Goal: Information Seeking & Learning: Learn about a topic

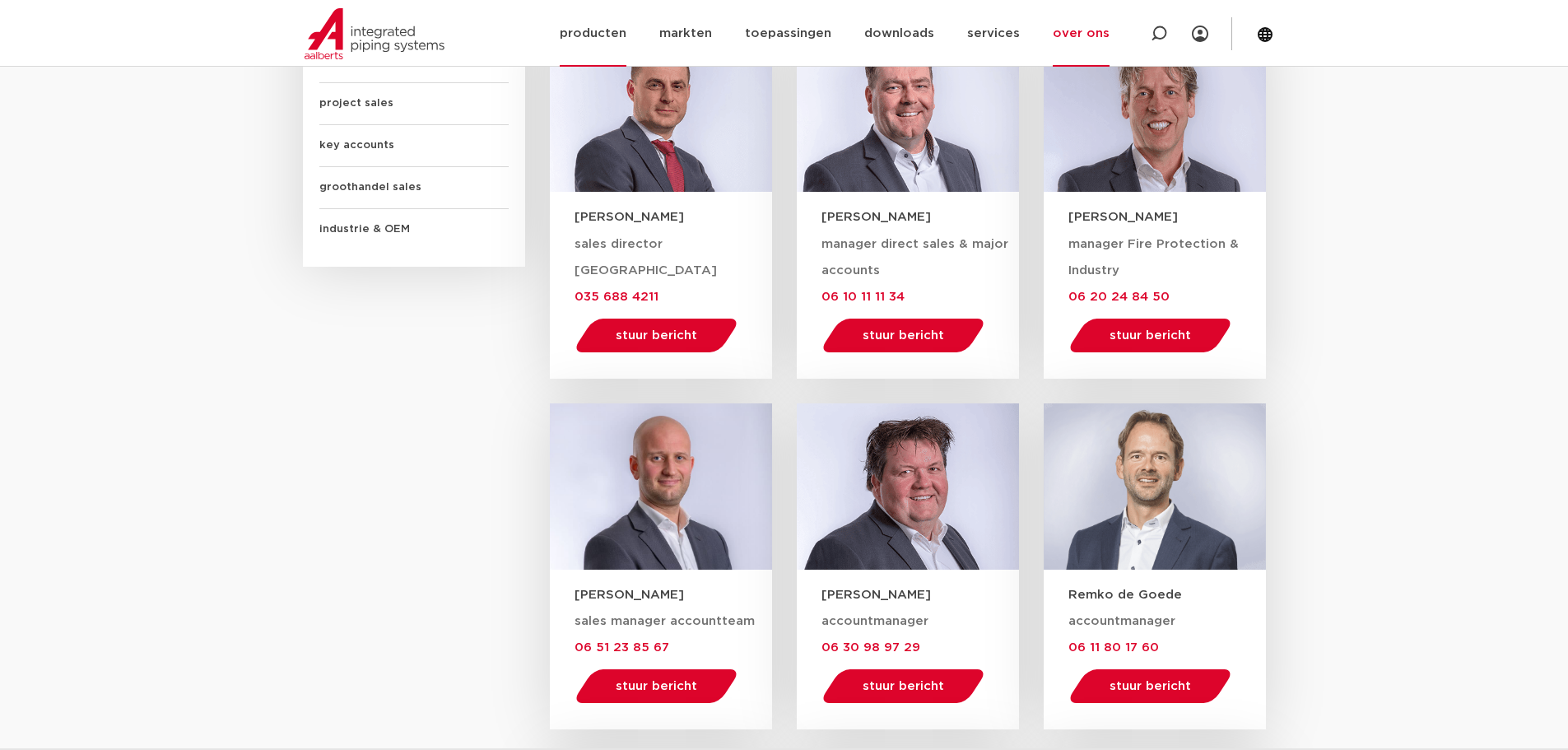
click at [613, 25] on link "producten" at bounding box center [593, 33] width 67 height 67
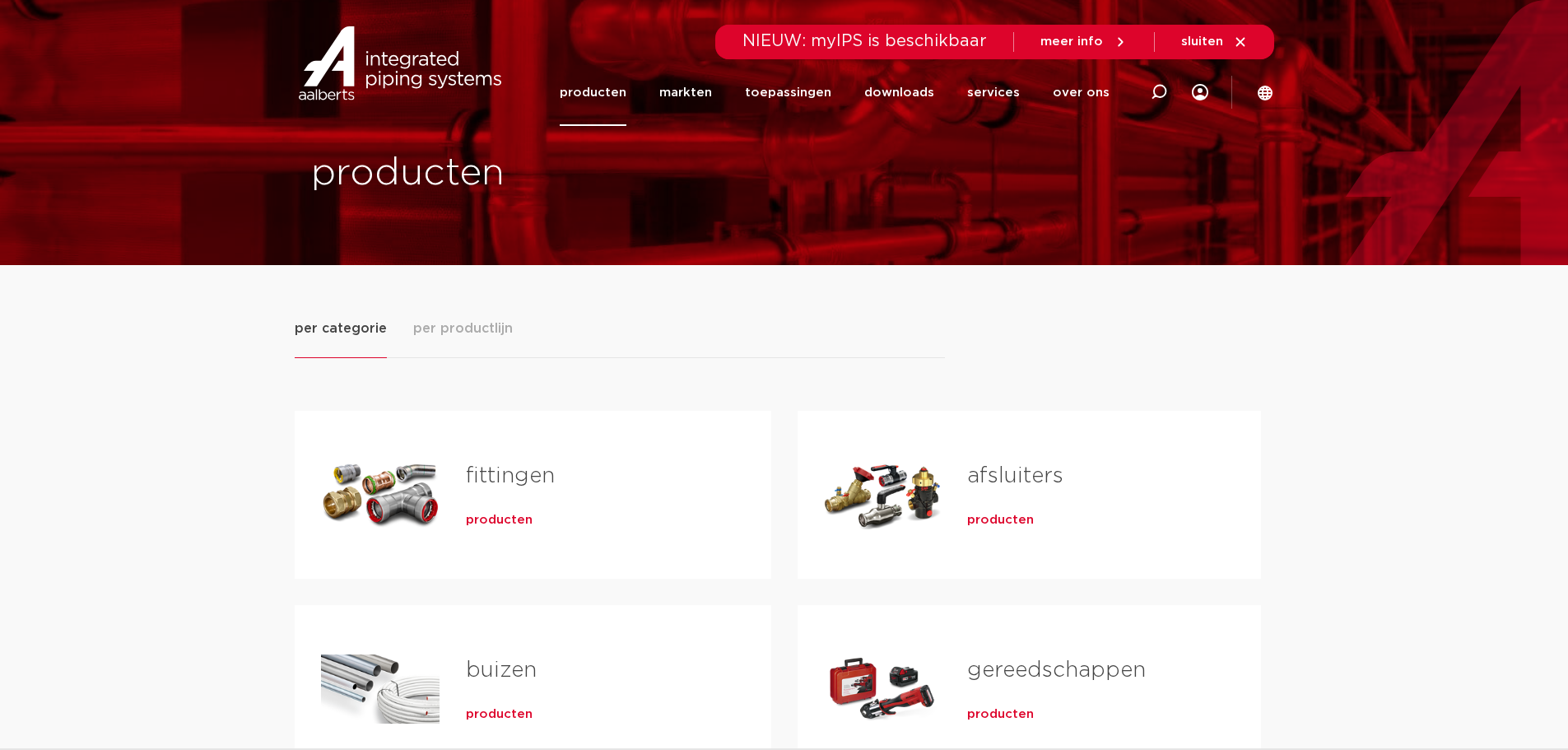
click at [563, 507] on div "producten" at bounding box center [592, 517] width 253 height 23
click at [510, 520] on span "producten" at bounding box center [500, 521] width 67 height 17
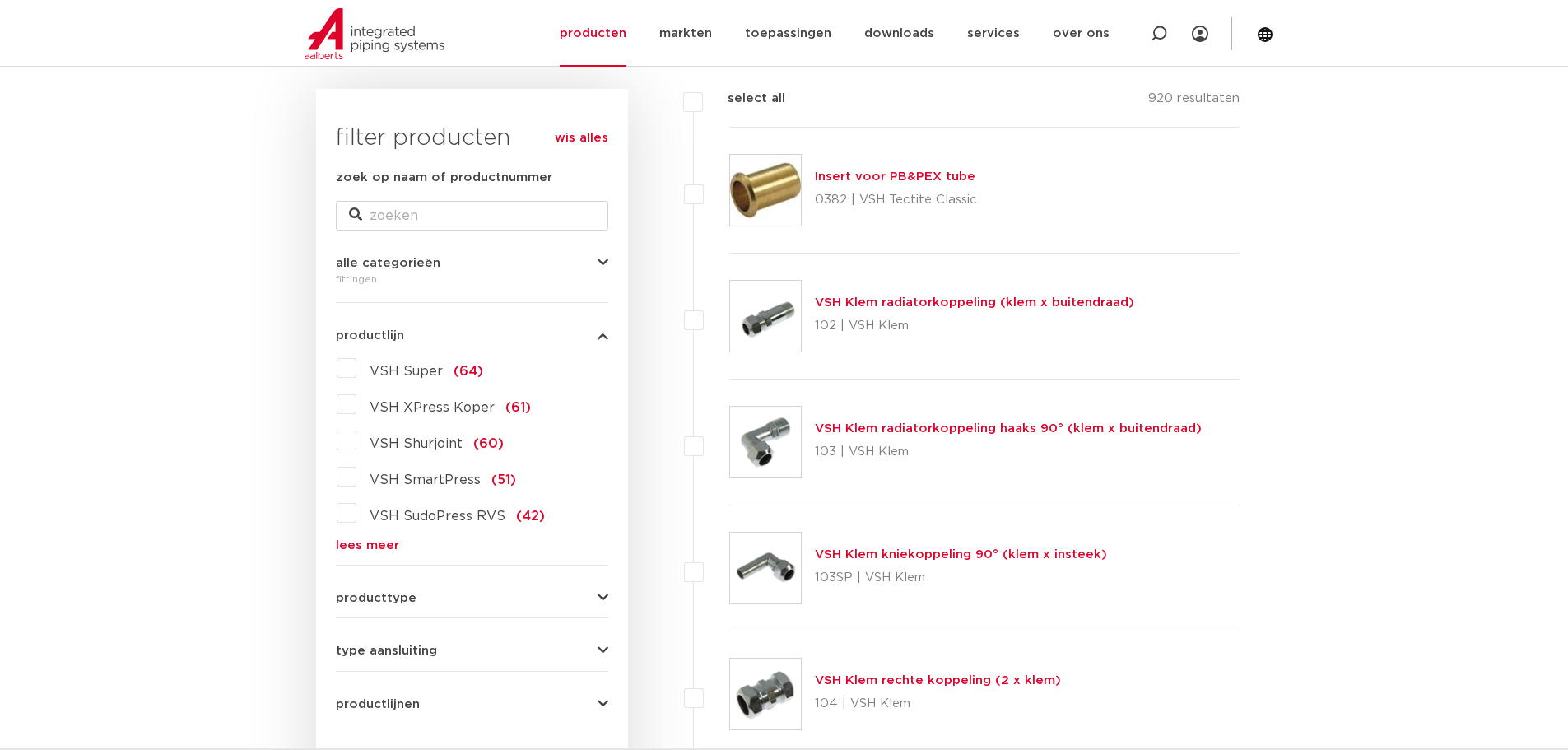
scroll to position [247, 0]
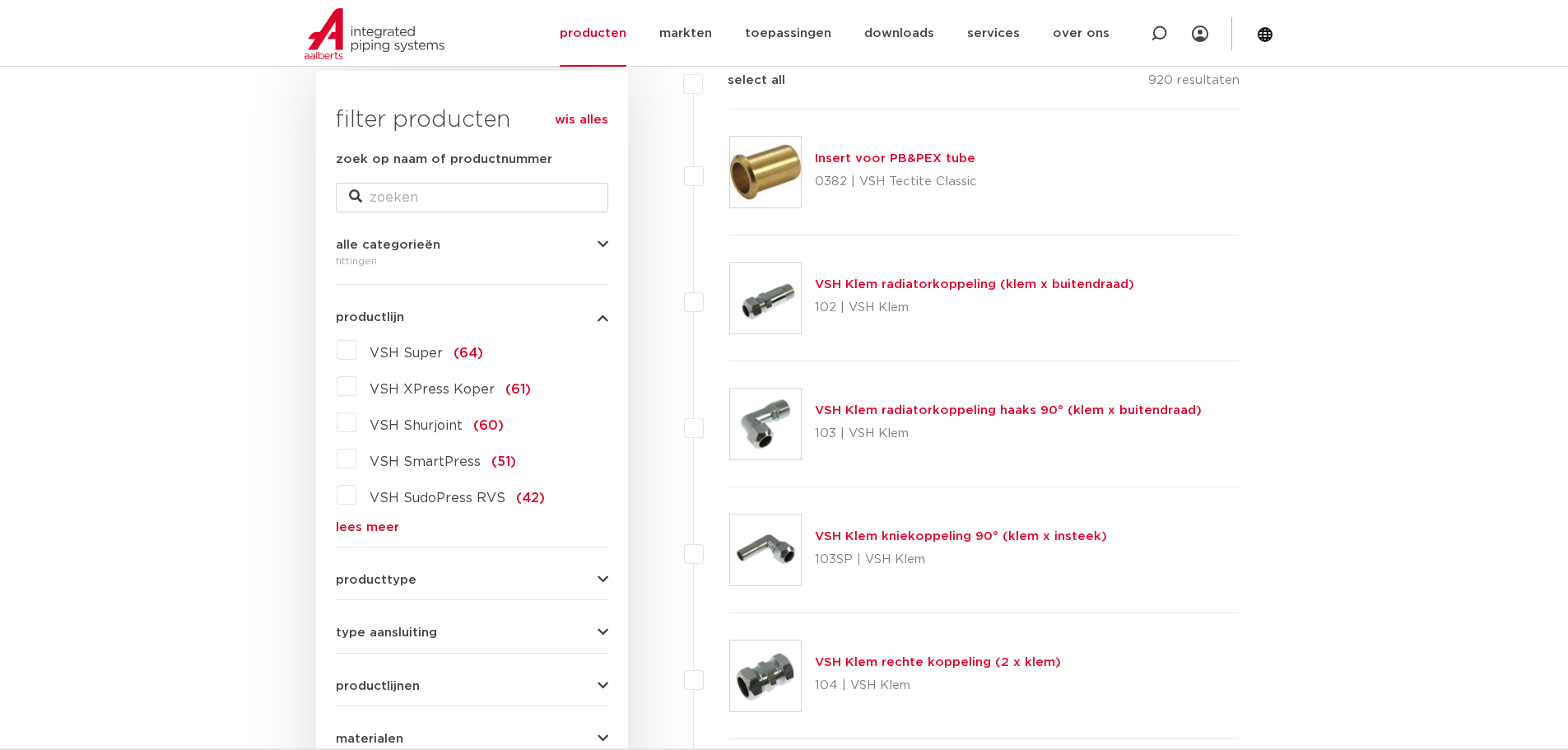
click at [356, 495] on label "VSH SudoPress RVS (42)" at bounding box center [450, 494] width 188 height 26
click at [0, 0] on input "VSH SudoPress RVS (42)" at bounding box center [0, 0] width 0 height 0
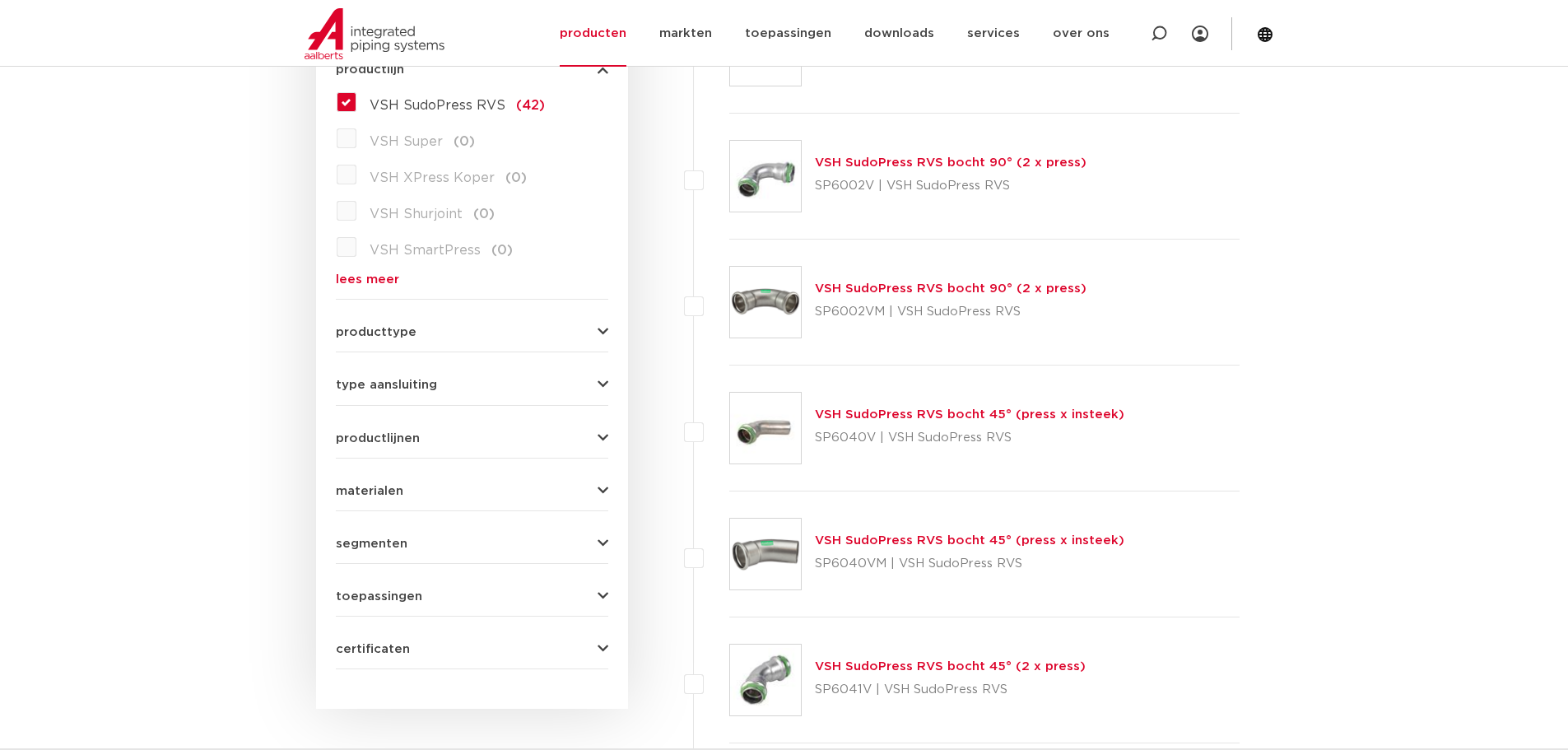
scroll to position [494, 0]
click at [358, 275] on link "lees meer" at bounding box center [472, 280] width 273 height 13
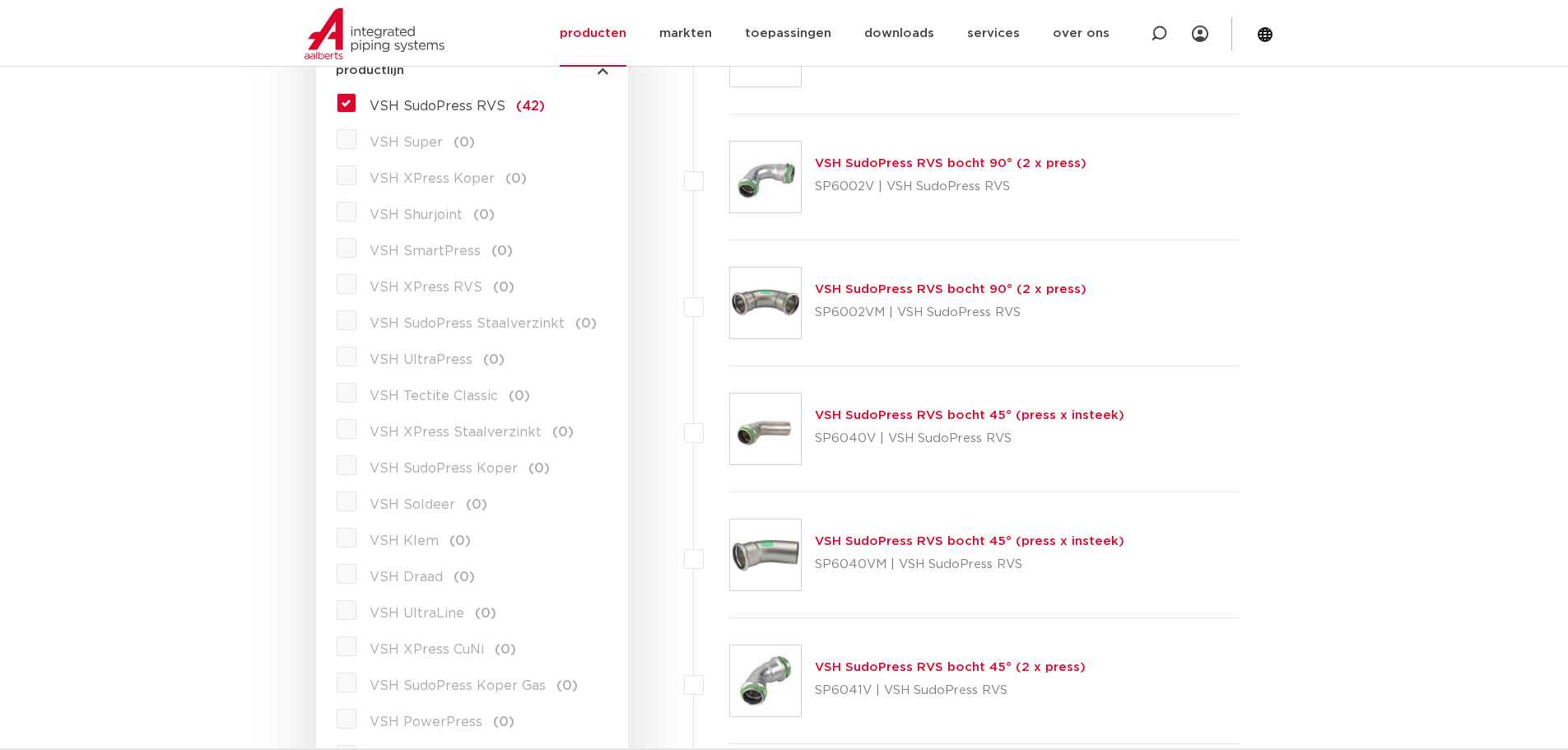
click at [401, 284] on span "VSH XPress RVS" at bounding box center [426, 287] width 113 height 13
click at [356, 103] on label "VSH SudoPress RVS (42)" at bounding box center [450, 102] width 188 height 26
click at [0, 0] on input "VSH SudoPress RVS (42)" at bounding box center [0, 0] width 0 height 0
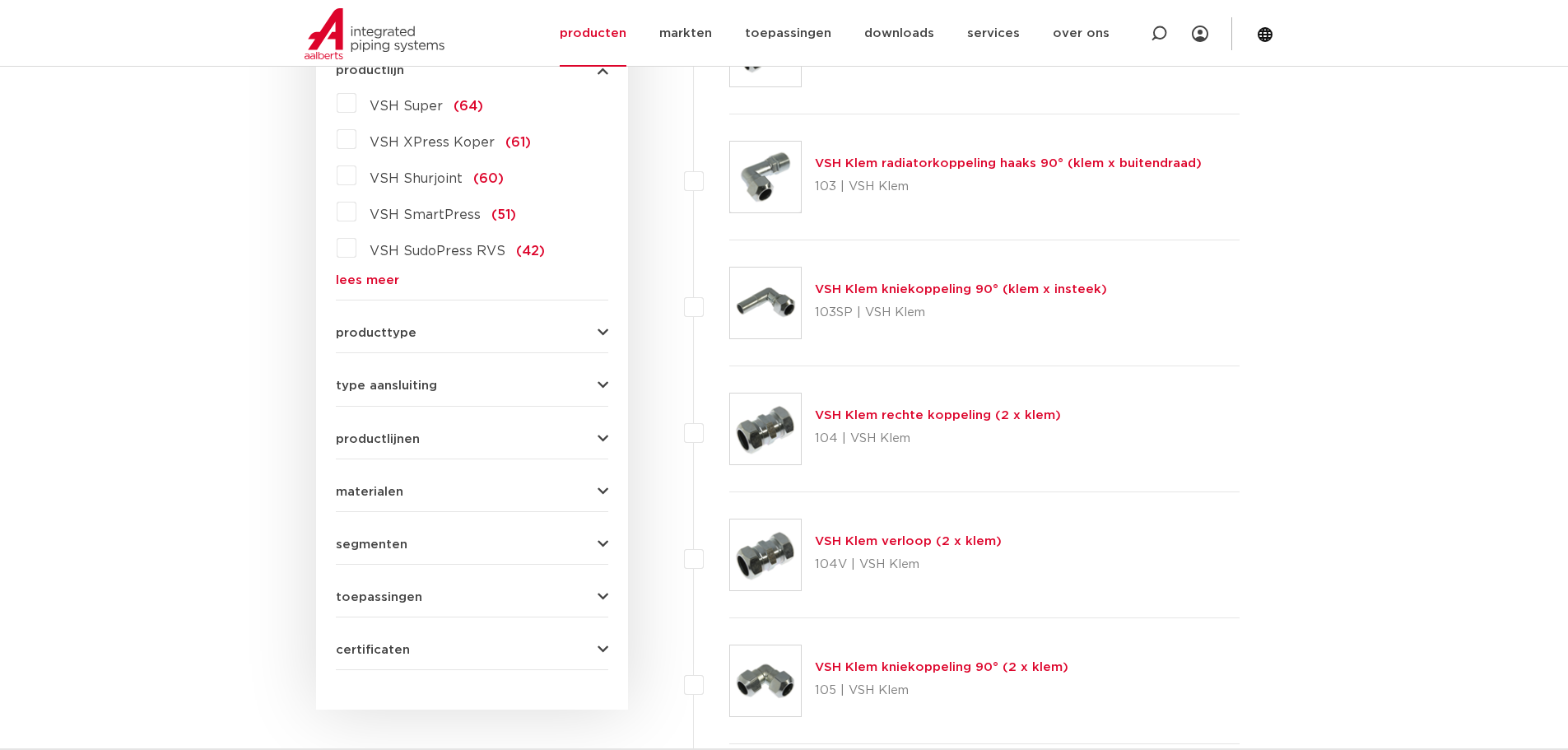
click at [365, 270] on div "VSH Super (64) VSH XPress Koper (61) VSH Shurjoint (60) VSH SmartPress (51) VSH…" at bounding box center [472, 188] width 273 height 197
click at [363, 282] on link "lees meer" at bounding box center [472, 280] width 273 height 13
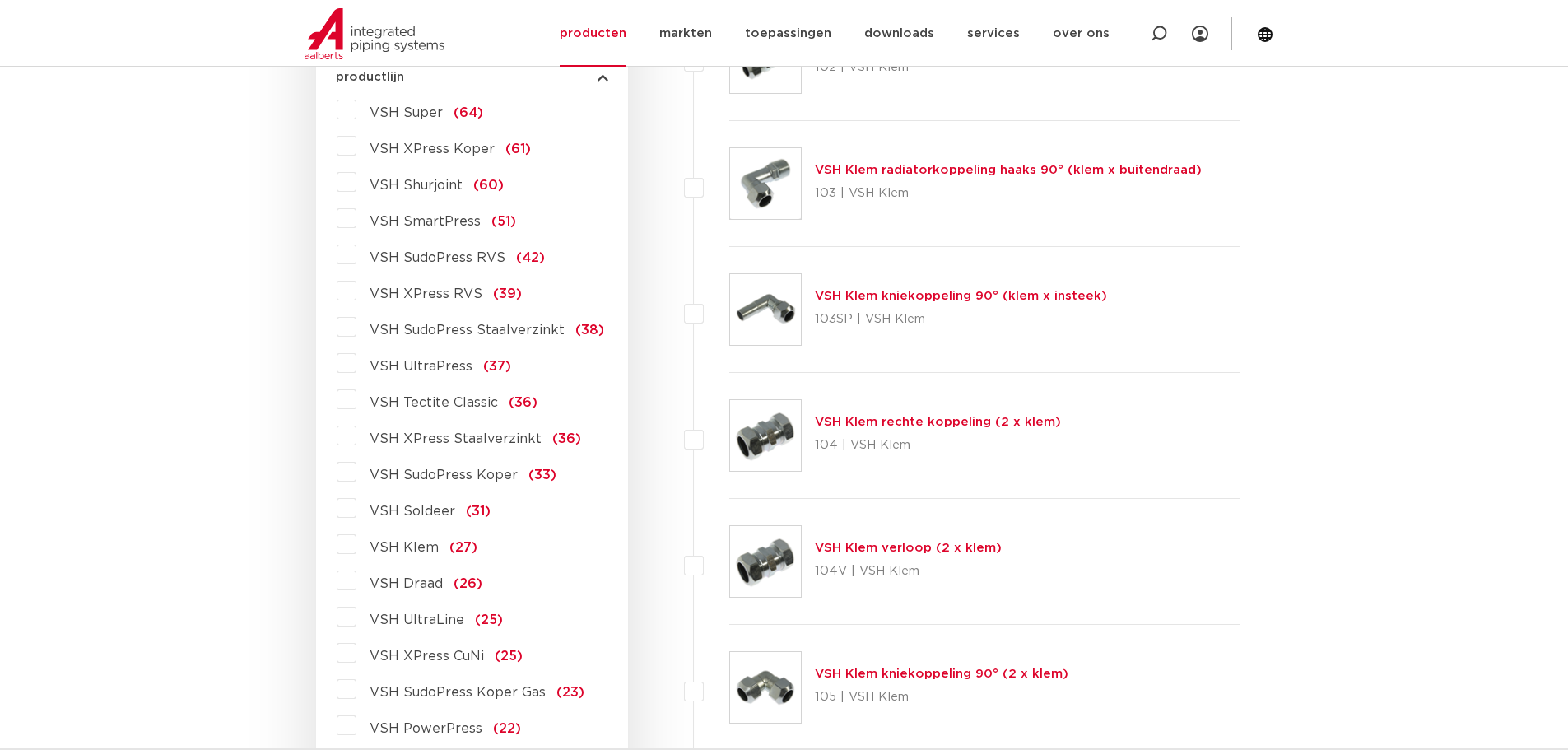
scroll to position [412, 0]
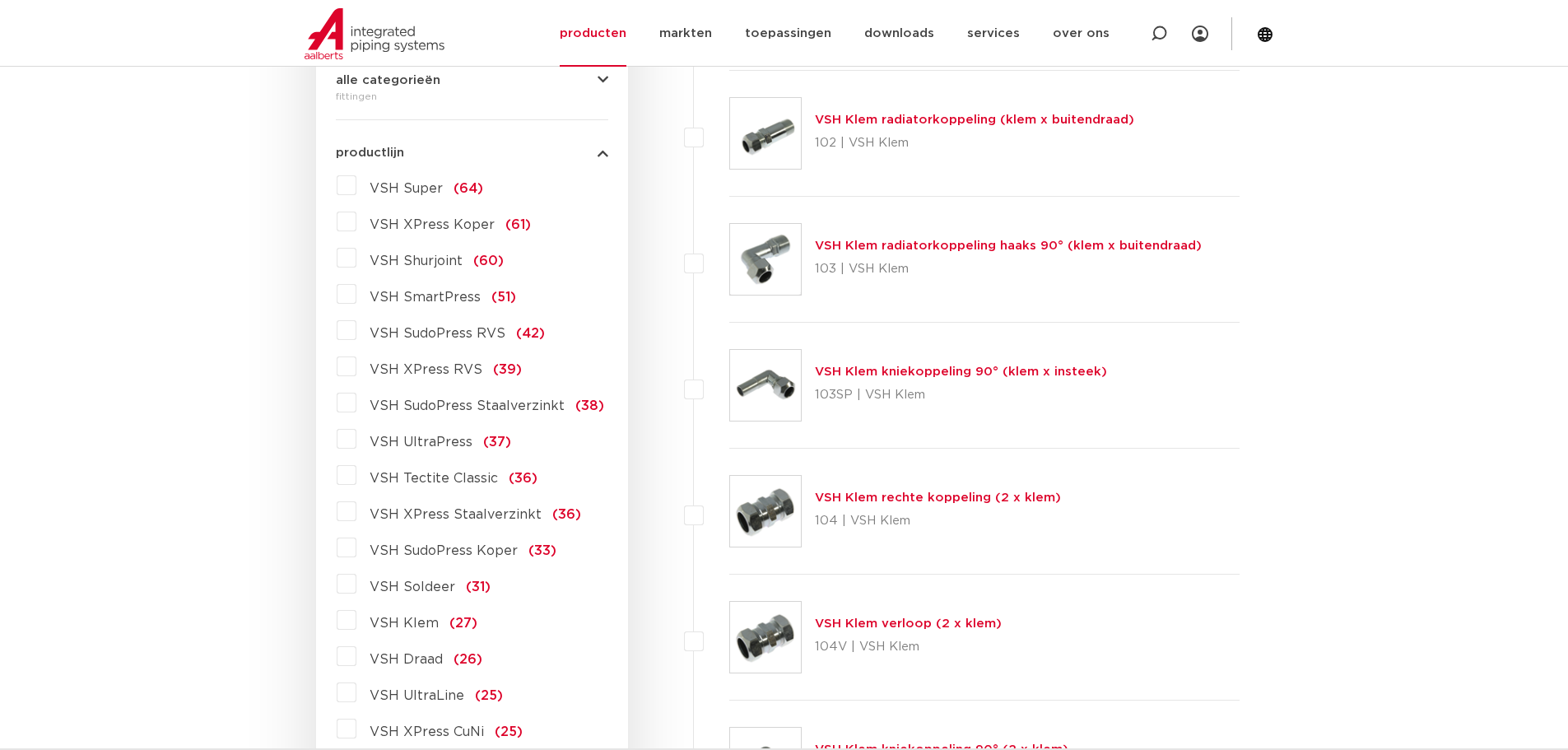
click at [356, 362] on label "VSH XPress RVS (39)" at bounding box center [439, 366] width 166 height 26
click at [0, 0] on input "VSH XPress RVS (39)" at bounding box center [0, 0] width 0 height 0
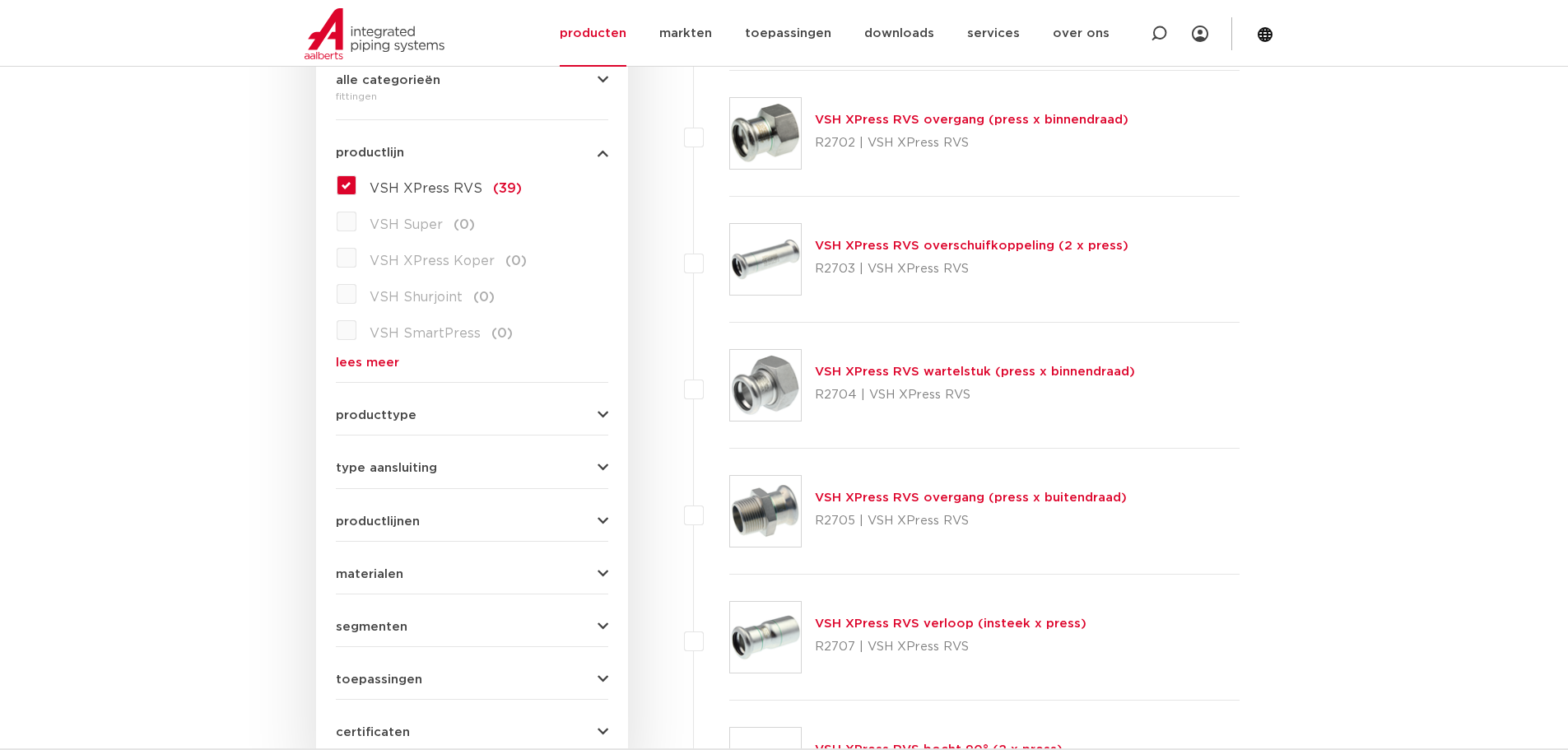
drag, startPoint x: 972, startPoint y: 524, endPoint x: 807, endPoint y: 533, distance: 165.2
click at [807, 533] on div "VSH XPress RVS overgang (press x buitendraad) R2705 | VSH XPress RVS" at bounding box center [984, 511] width 511 height 126
copy div "VSH XPress RVS overgang (press x buitendraad) R2705 | VSH XPress RVS"
